Goal: Task Accomplishment & Management: Use online tool/utility

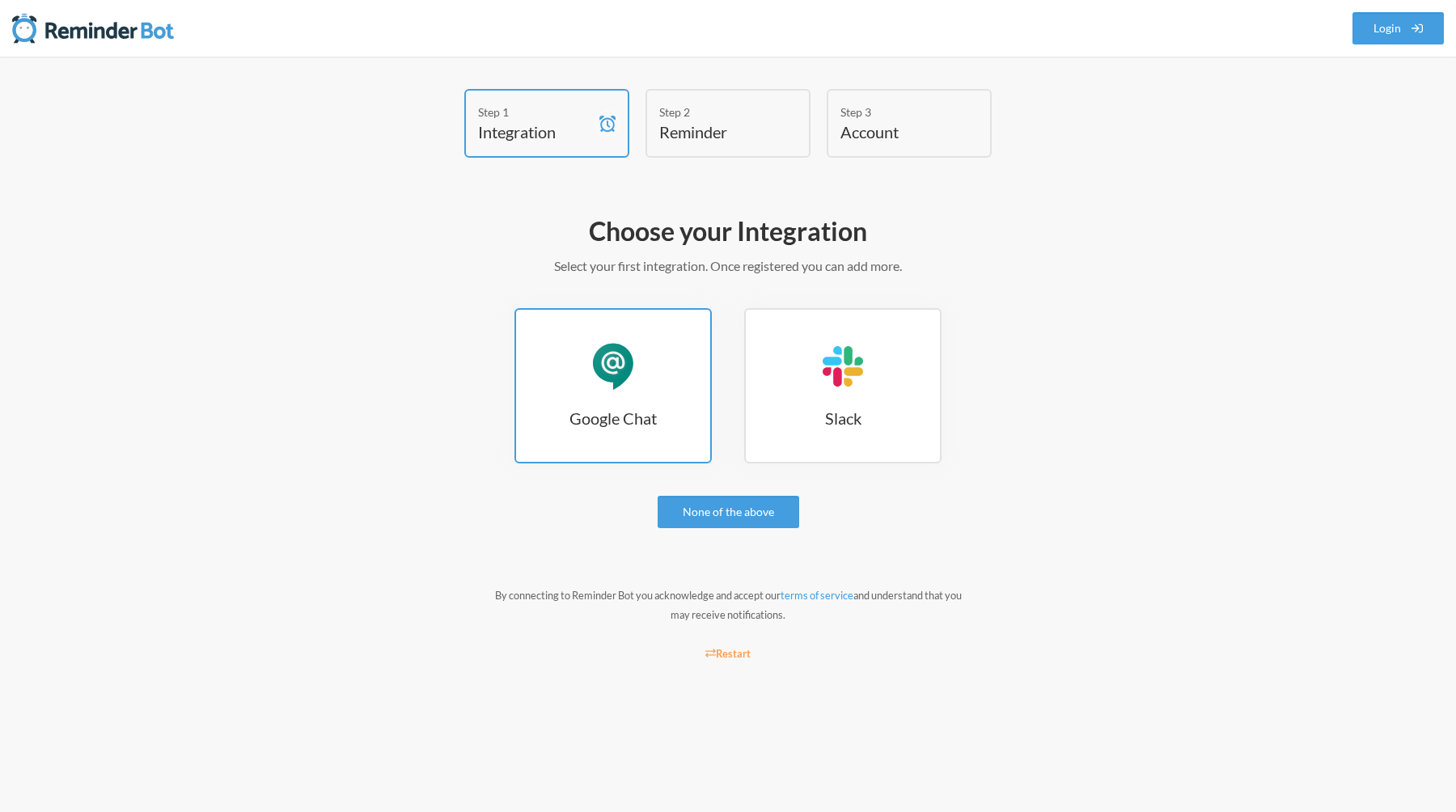
click at [617, 377] on div "Google Chat" at bounding box center [613, 367] width 48 height 48
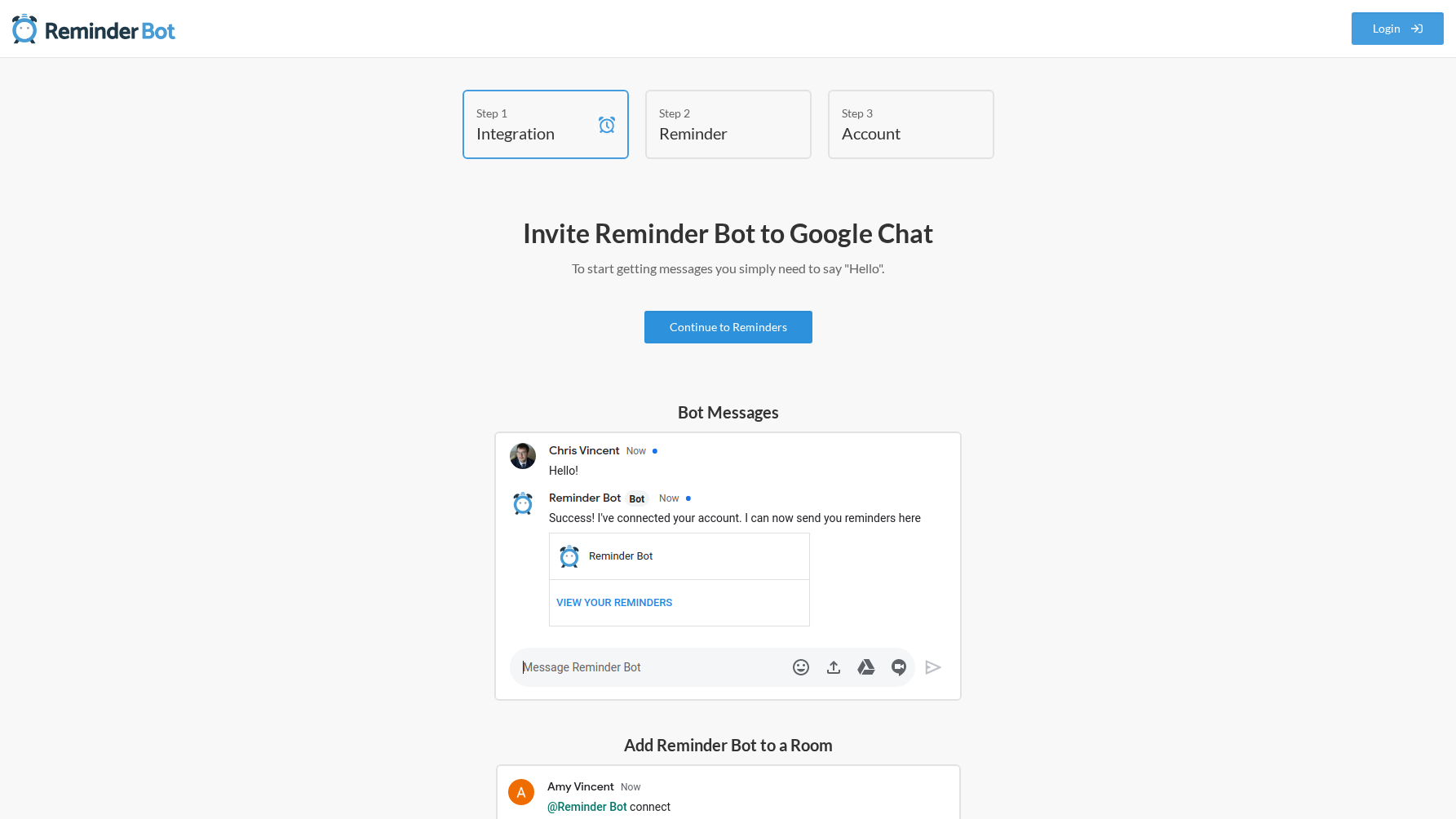
click at [774, 318] on link "Continue to Reminders" at bounding box center [728, 327] width 168 height 33
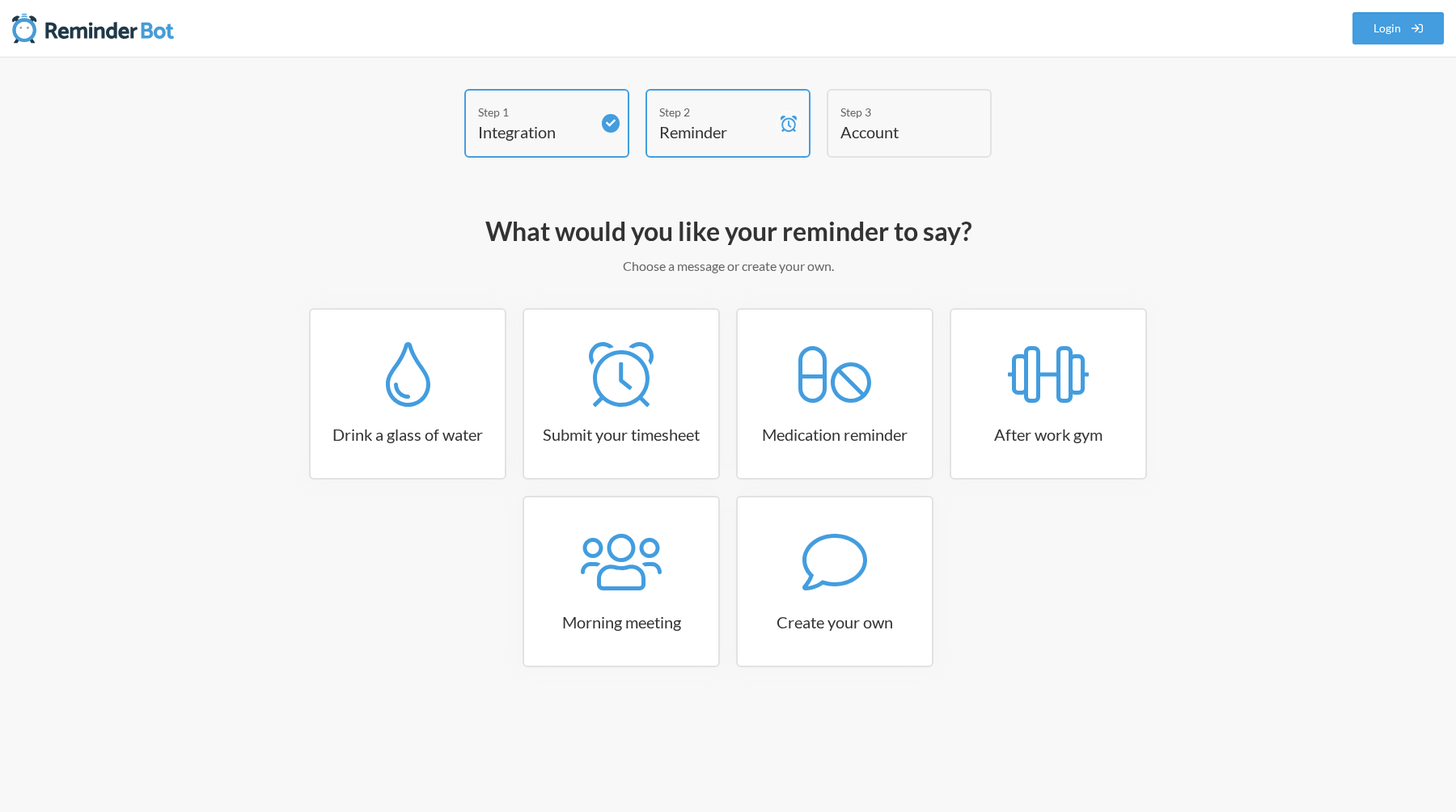
click at [350, 197] on div "Step 1 Integration Step 2 Reminder Step 3 Account What would you like your remi…" at bounding box center [728, 406] width 970 height 635
click at [902, 557] on div at bounding box center [834, 562] width 194 height 65
select select "11:30:00"
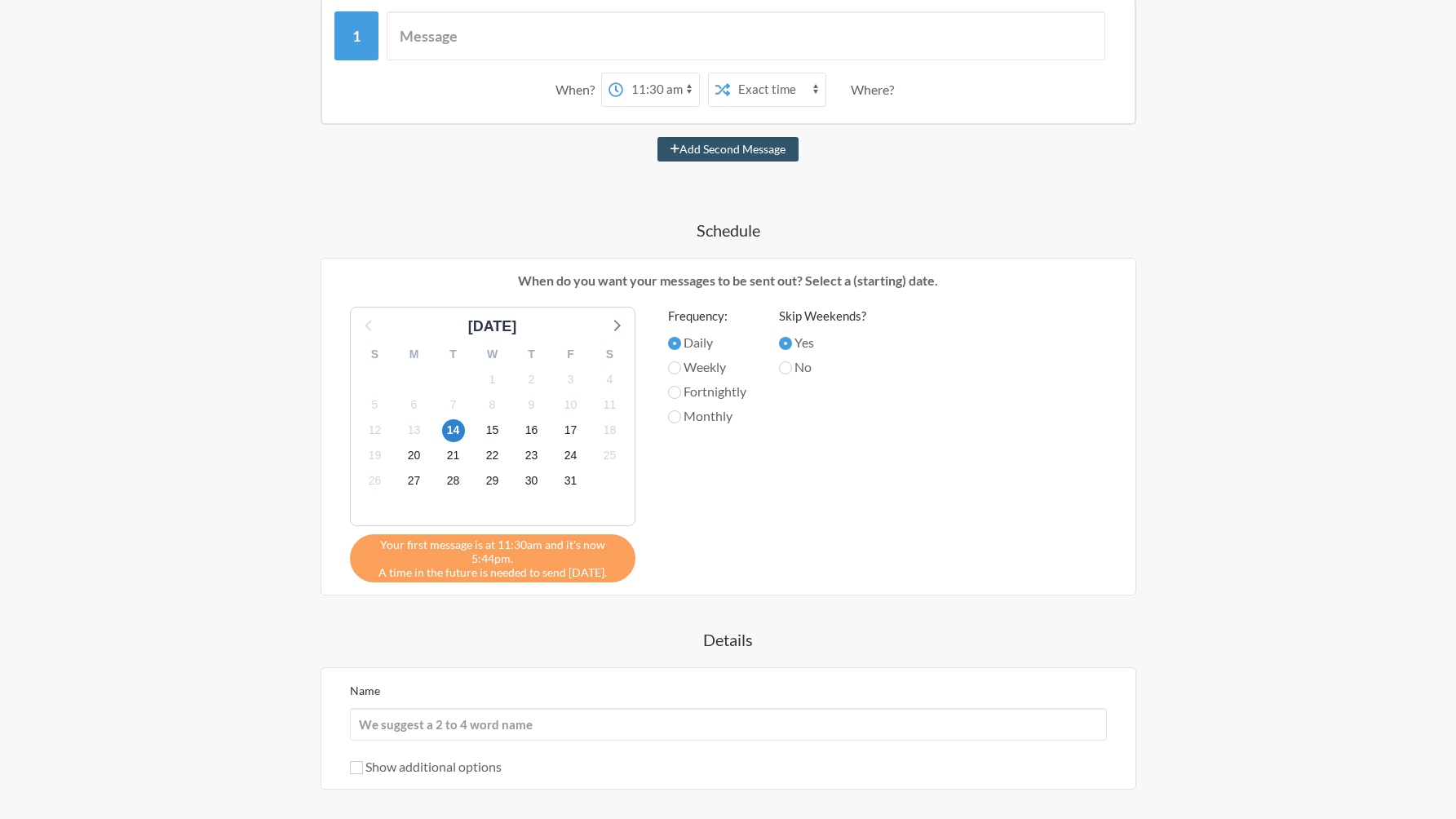
scroll to position [456, 0]
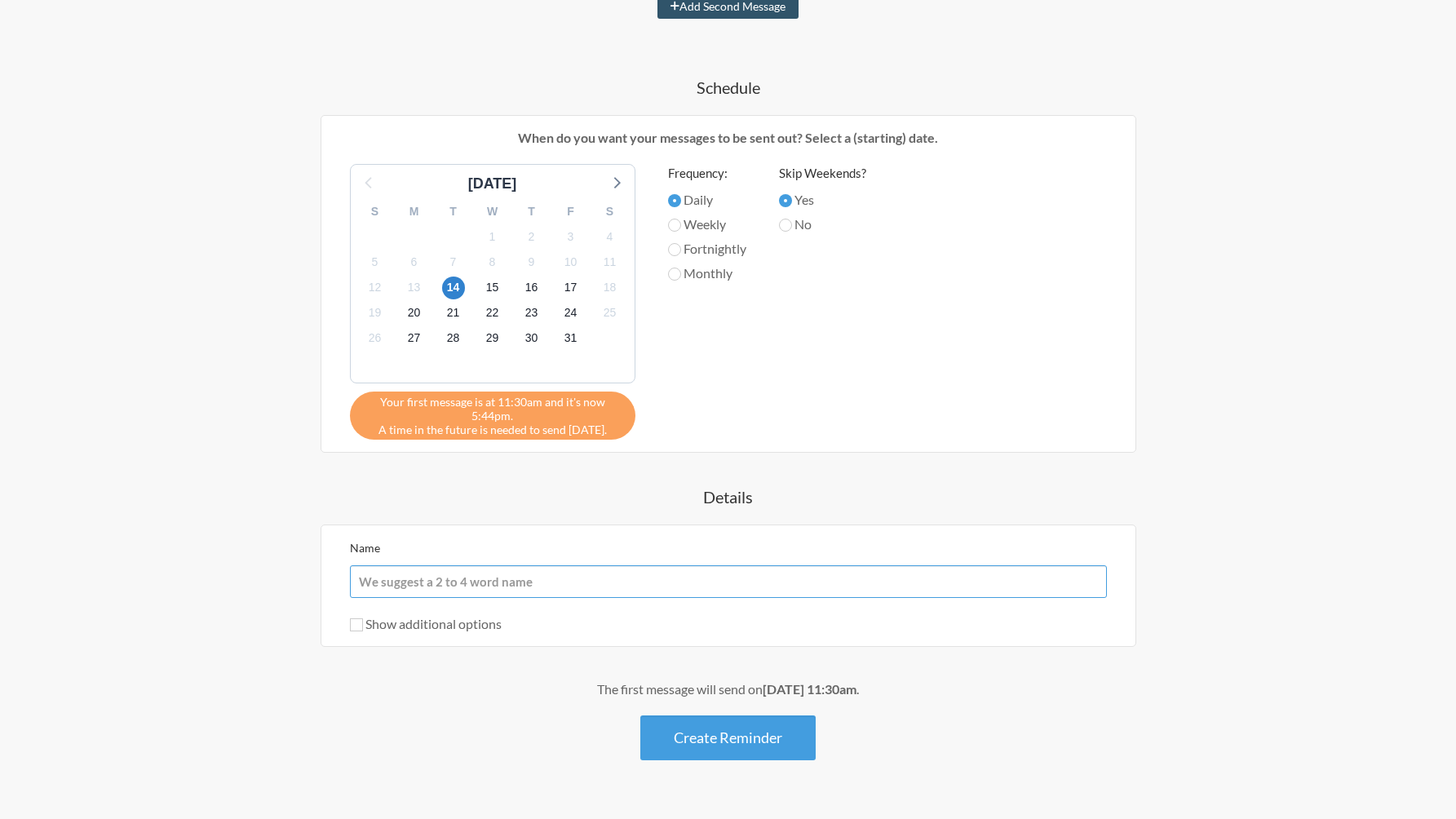
click at [633, 586] on input "Name" at bounding box center [728, 581] width 757 height 33
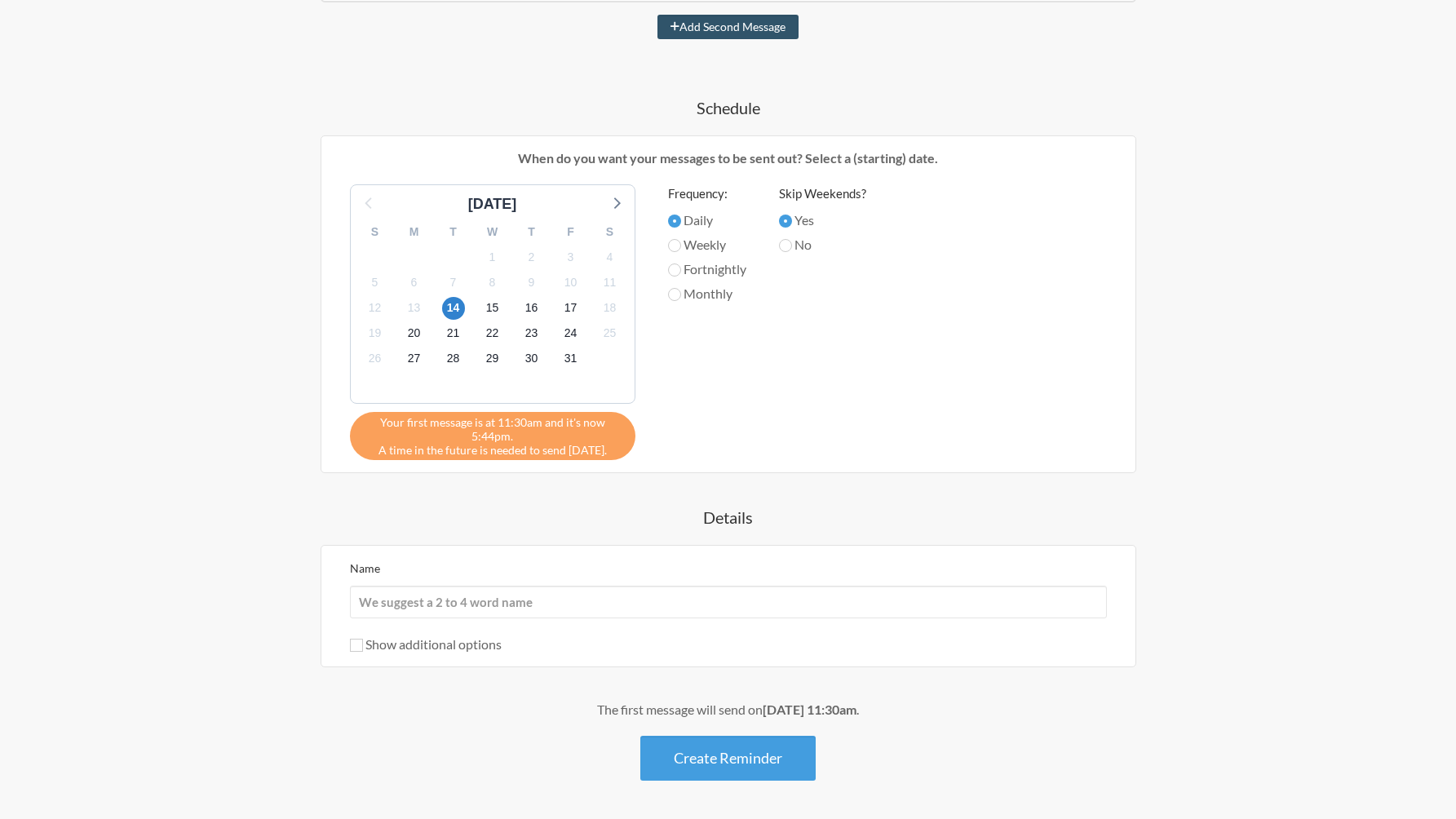
scroll to position [425, 0]
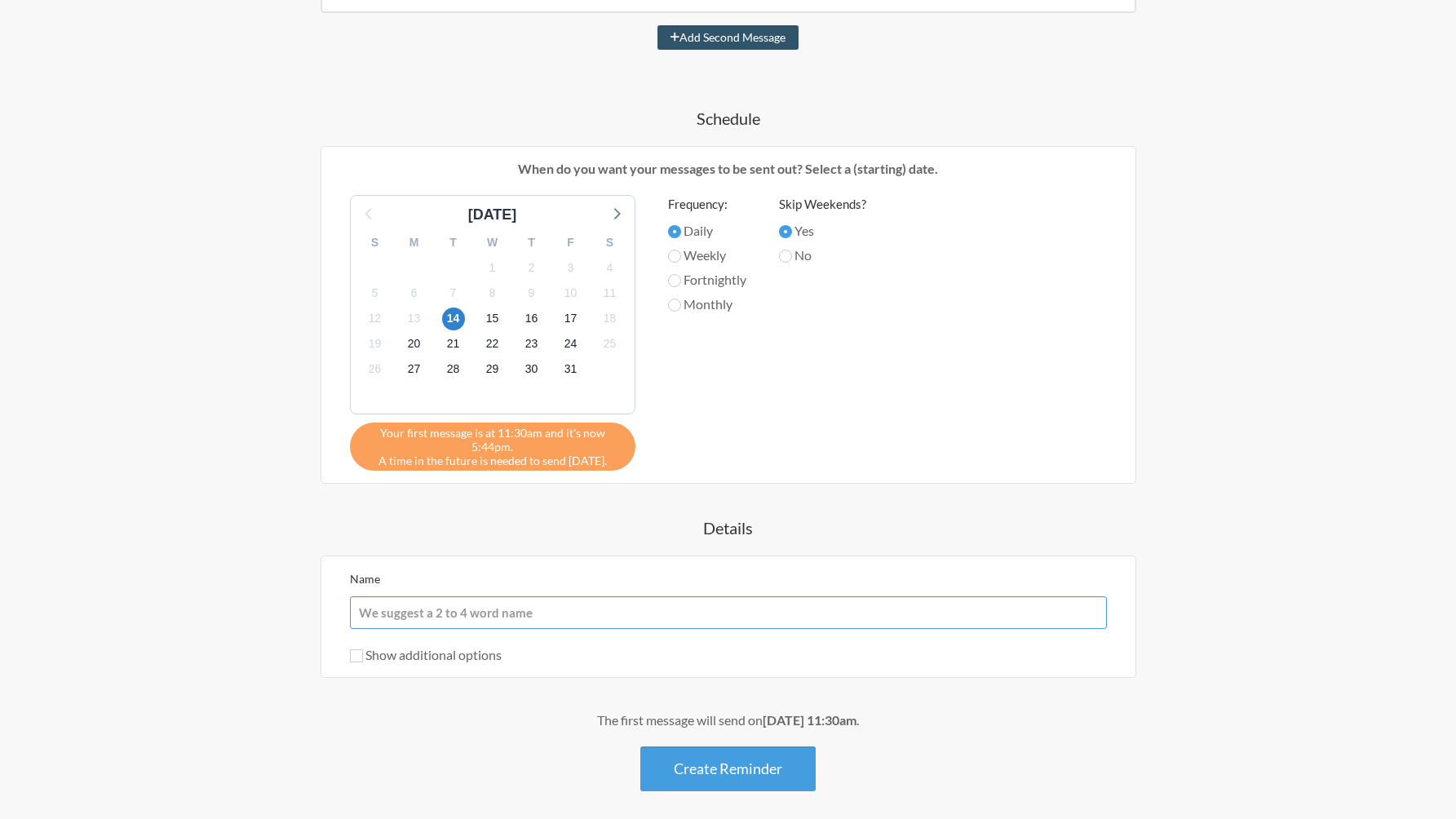
click at [381, 624] on input "Name" at bounding box center [728, 612] width 757 height 33
type input "D"
type input "Start of day reminders"
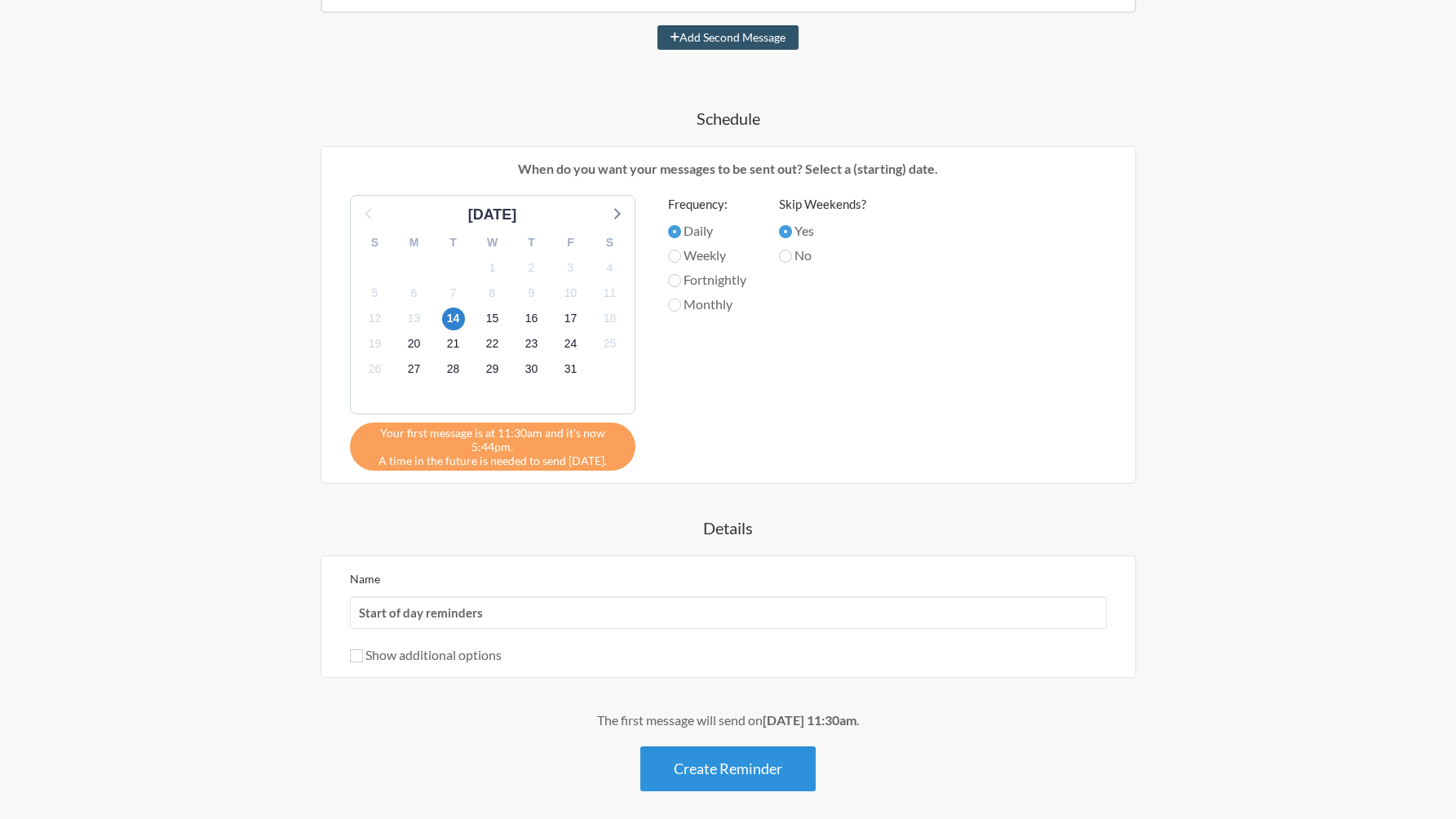
click at [756, 765] on button "Create Reminder" at bounding box center [728, 769] width 175 height 45
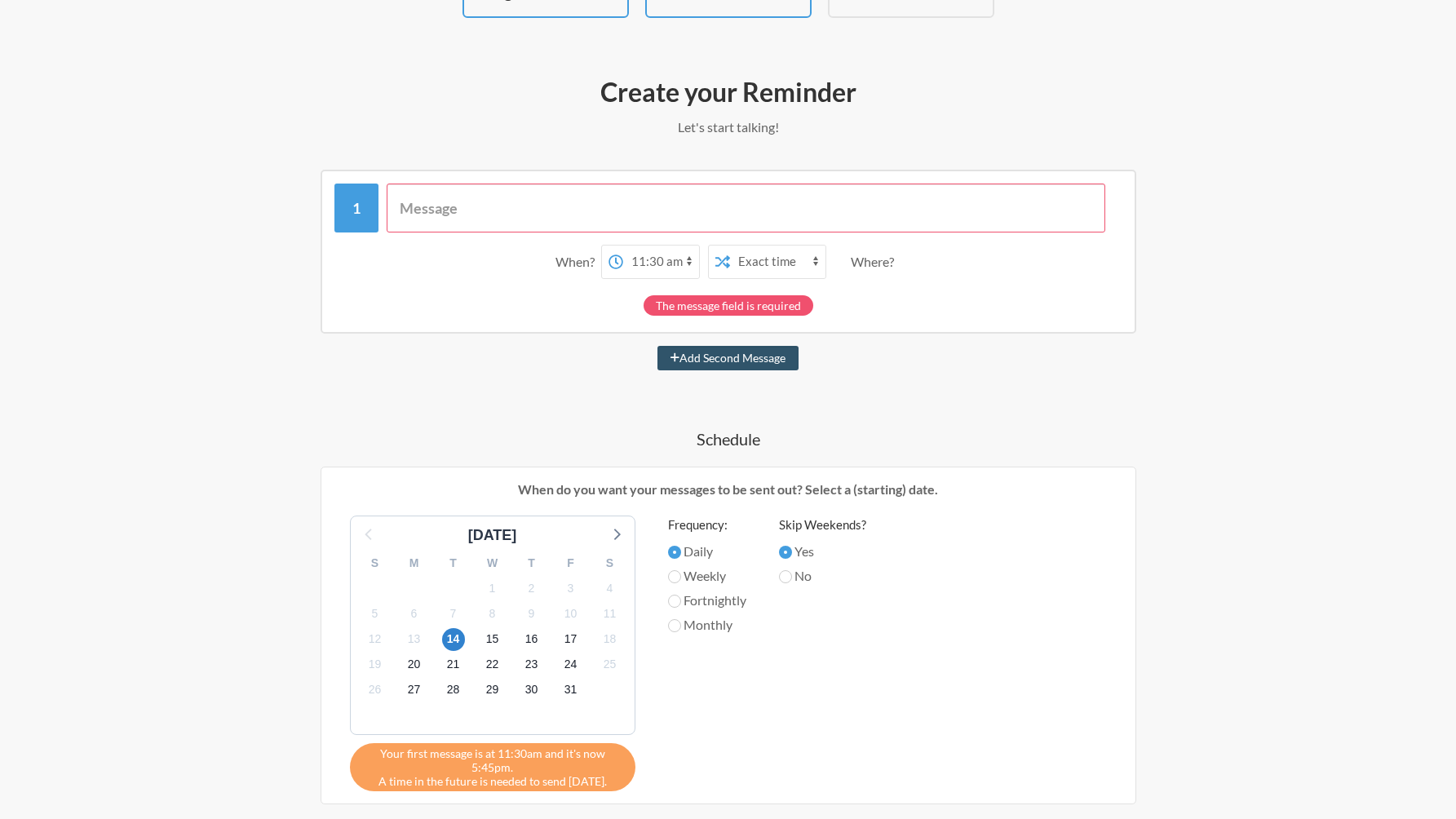
scroll to position [131, 0]
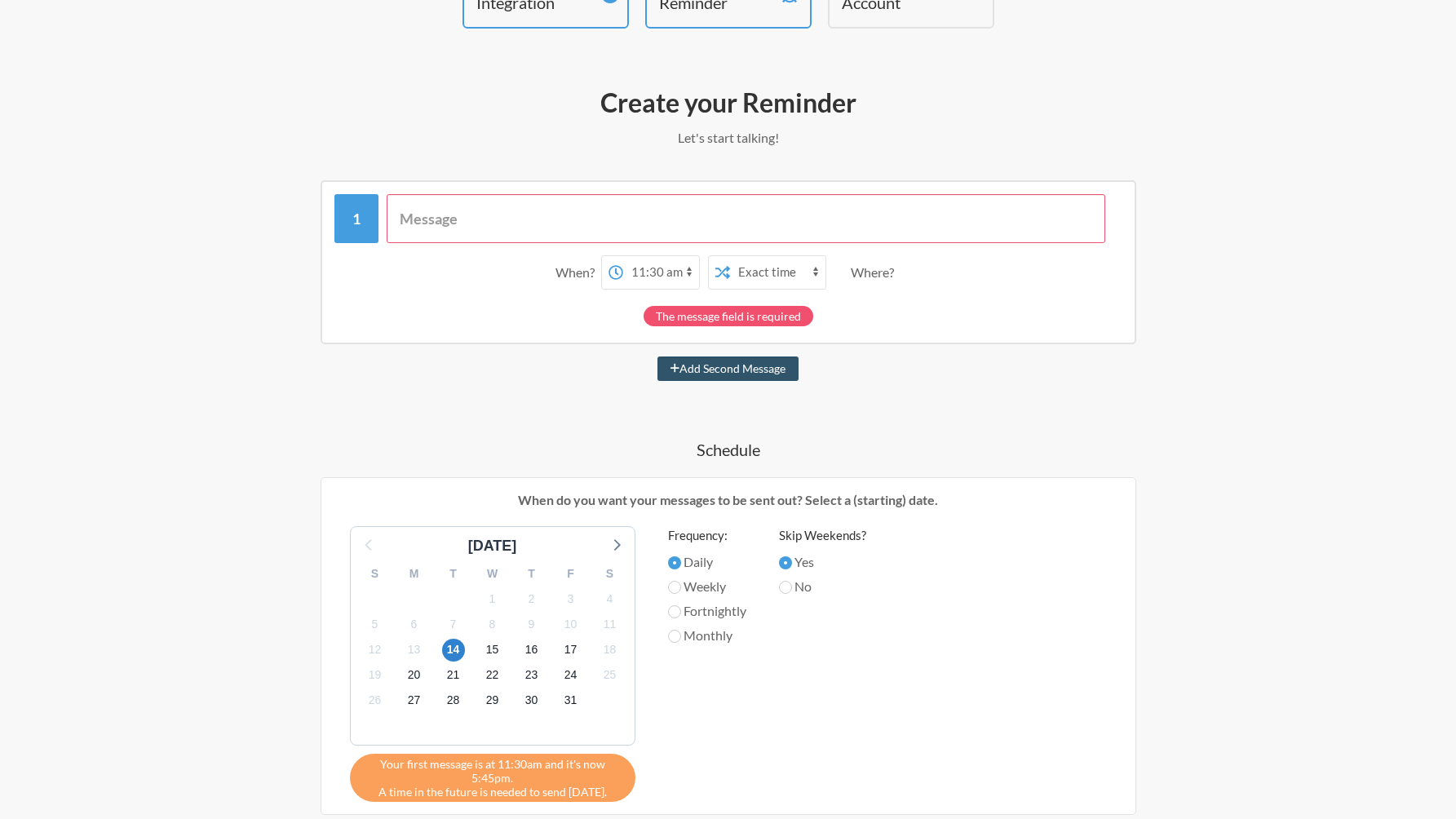
click at [652, 220] on input "text" at bounding box center [745, 219] width 718 height 49
